Goal: Transaction & Acquisition: Purchase product/service

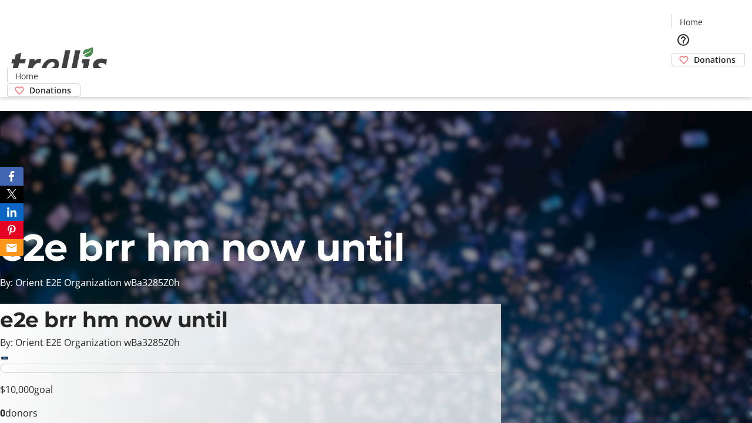
click at [694, 53] on span "Donations" at bounding box center [715, 59] width 42 height 12
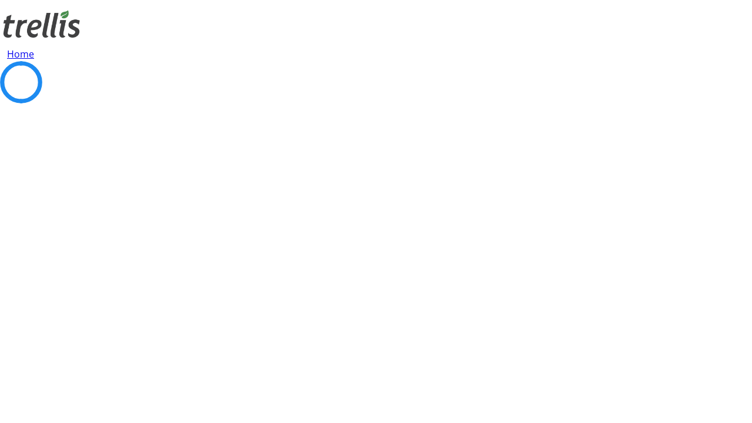
select select "CA"
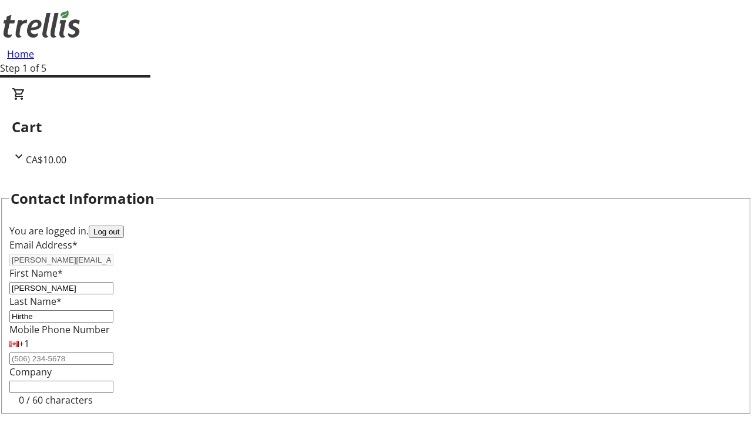
type input "[STREET_ADDRESS][PERSON_NAME]"
type input "Kelowna"
select select "BC"
type input "Kelowna"
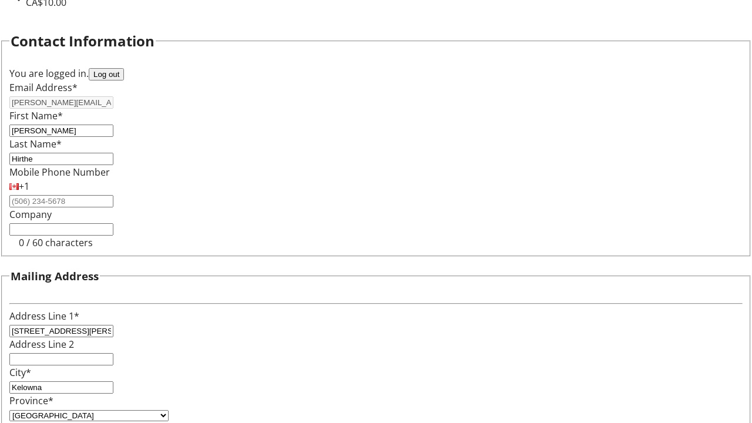
type input "V1Y 0C2"
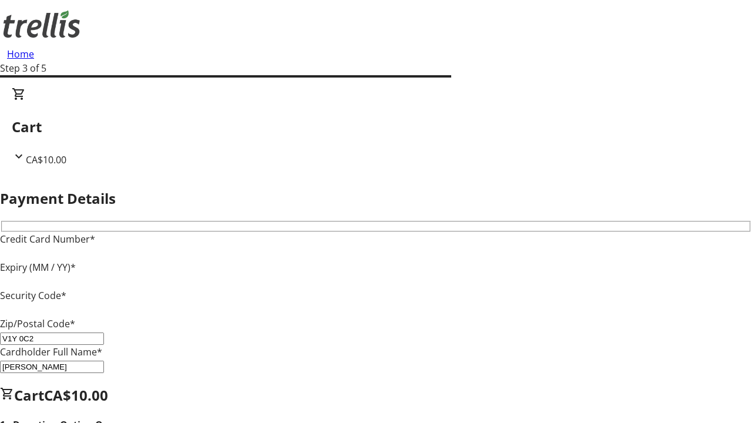
type input "V1Y 0C2"
